Goal: Task Accomplishment & Management: Manage account settings

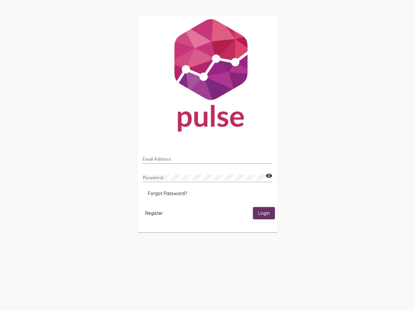
click at [208, 157] on input "Email Address" at bounding box center [208, 159] width 130 height 5
click at [269, 176] on mat-icon "visibility" at bounding box center [269, 176] width 7 height 8
click at [167, 194] on span "Forgot Password?" at bounding box center [167, 194] width 39 height 6
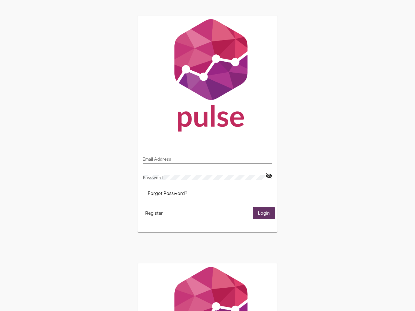
click at [154, 213] on span "Register" at bounding box center [154, 214] width 18 height 6
click at [264, 213] on span "Login" at bounding box center [264, 214] width 12 height 6
